Goal: Go to known website: Access a specific website the user already knows

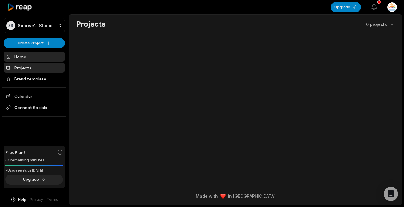
click at [24, 56] on link "Home" at bounding box center [34, 57] width 61 height 10
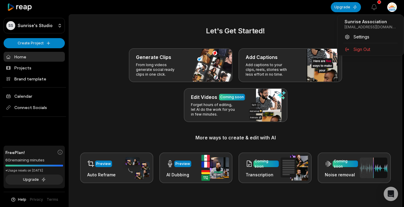
click at [390, 8] on html "SS Sunrise's Studio Create Project Home Projects Brand template Calendar Connec…" at bounding box center [202, 103] width 404 height 207
click at [358, 50] on span "Sign Out" at bounding box center [361, 49] width 17 height 6
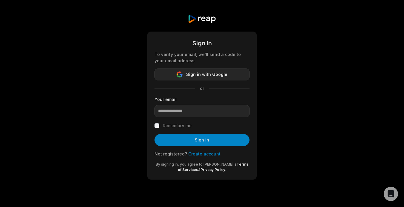
click at [198, 76] on span "Sign in with Google" at bounding box center [206, 74] width 41 height 7
